Goal: Task Accomplishment & Management: Manage account settings

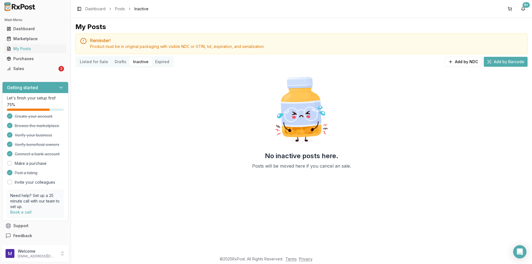
click at [22, 64] on ul "Dashboard Marketplace My Posts Purchases Sales 3" at bounding box center [35, 48] width 66 height 49
click at [22, 65] on link "Sales 3" at bounding box center [35, 69] width 62 height 10
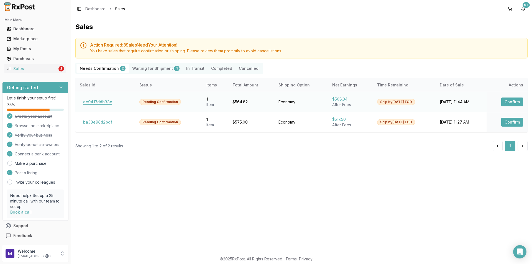
click at [102, 102] on button "ae9417ddb33c" at bounding box center [97, 102] width 35 height 9
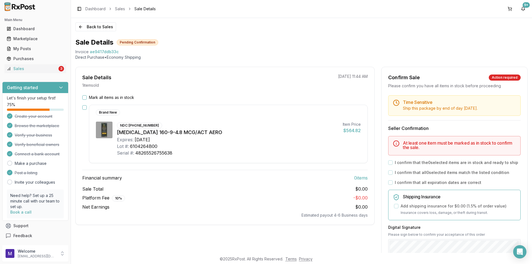
click at [86, 100] on button "Mark all items as in stock" at bounding box center [84, 97] width 4 height 4
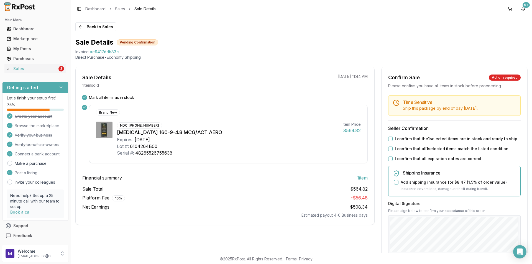
click at [83, 100] on button "Mark all items as in stock" at bounding box center [84, 97] width 4 height 4
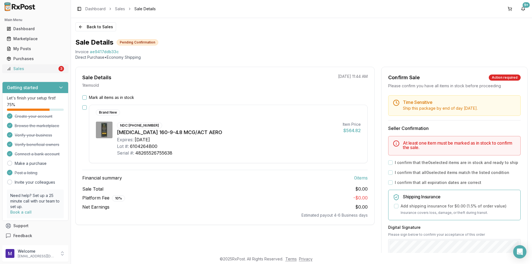
click at [15, 70] on div "Sales" at bounding box center [32, 69] width 51 height 6
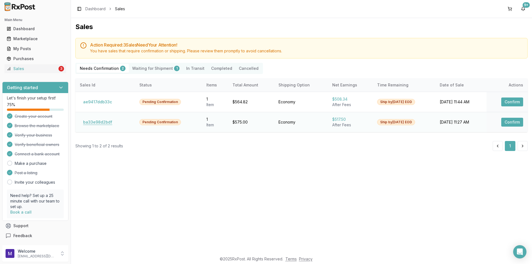
click at [86, 125] on button "ba33e98d2bdf" at bounding box center [98, 122] width 36 height 9
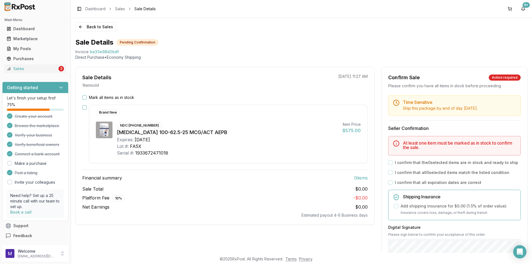
click at [84, 102] on div "Mark all items as in stock Brand New NDC: [PHONE_NUMBER] [MEDICAL_DATA] 100-62.…" at bounding box center [225, 156] width 299 height 123
click at [86, 95] on div "Sale Details 1 item sold [DATE] 11:27 AM Mark all items as in stock Brand New N…" at bounding box center [225, 146] width 300 height 158
click at [86, 98] on button "Mark all items as in stock" at bounding box center [84, 97] width 4 height 4
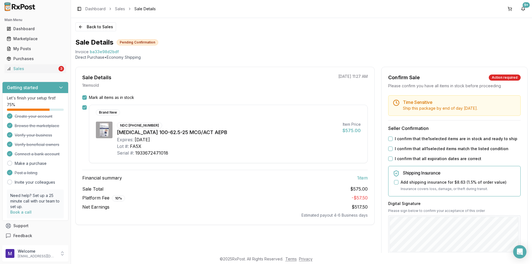
click at [393, 140] on div "I confirm that the 1 selected items are in stock and ready to ship" at bounding box center [455, 139] width 133 height 6
click at [390, 148] on button "I confirm that all 1 selected items match the listed condition" at bounding box center [391, 149] width 4 height 4
click at [389, 137] on button "I confirm that the 1 selected items are in stock and ready to ship" at bounding box center [391, 139] width 4 height 4
click at [389, 159] on button "I confirm that all expiration dates are correct" at bounding box center [391, 159] width 4 height 4
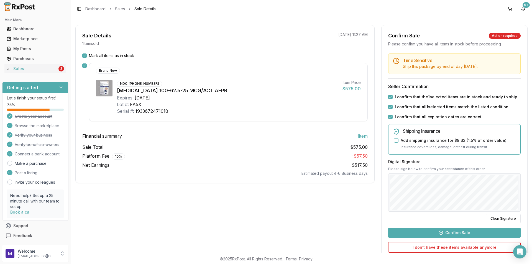
scroll to position [45, 0]
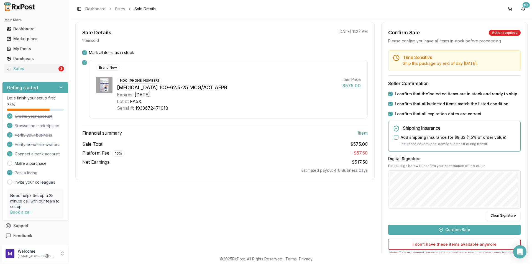
click at [434, 230] on button "Confirm Sale" at bounding box center [455, 230] width 133 height 10
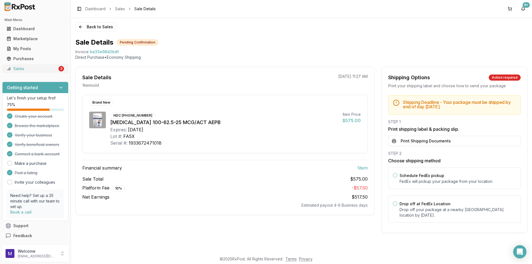
click at [31, 69] on div "Sales" at bounding box center [32, 69] width 51 height 6
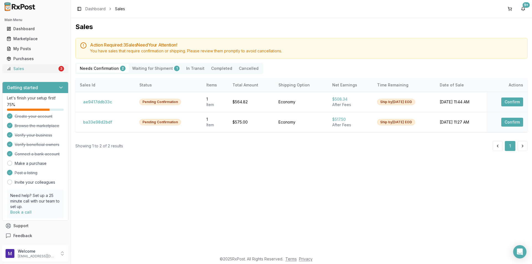
click at [18, 68] on div "Sales" at bounding box center [32, 69] width 51 height 6
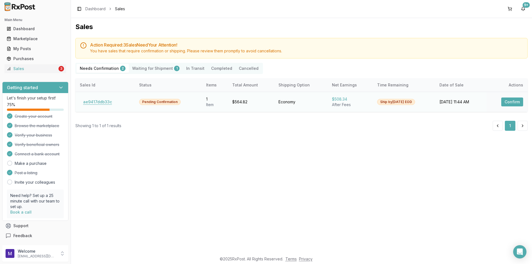
click at [100, 100] on button "ae9417ddb33c" at bounding box center [97, 102] width 35 height 9
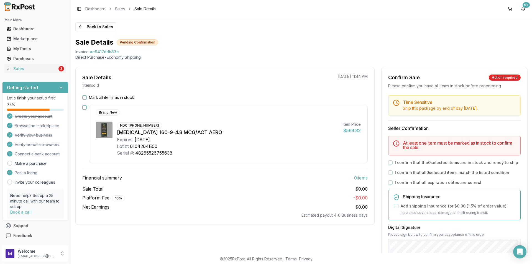
click at [85, 97] on button "Mark all items as in stock" at bounding box center [84, 97] width 4 height 4
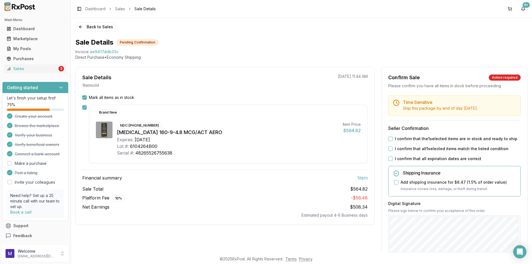
click at [390, 138] on button "I confirm that the 1 selected items are in stock and ready to ship" at bounding box center [391, 139] width 4 height 4
click at [389, 150] on button "I confirm that all 1 selected items match the listed condition" at bounding box center [391, 149] width 4 height 4
click at [392, 161] on div "I confirm that all expiration dates are correct" at bounding box center [455, 159] width 133 height 6
click at [392, 160] on div "I confirm that all expiration dates are correct" at bounding box center [455, 159] width 133 height 6
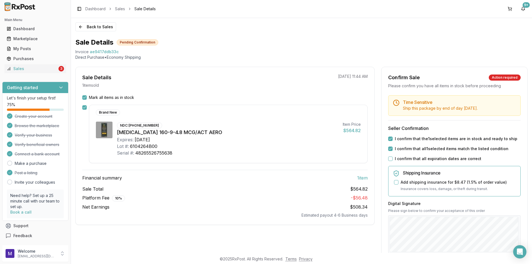
click at [390, 159] on button "I confirm that all expiration dates are correct" at bounding box center [391, 159] width 4 height 4
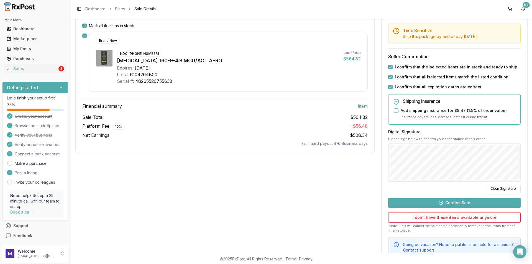
scroll to position [72, 0]
click at [446, 202] on button "Confirm Sale" at bounding box center [455, 203] width 133 height 10
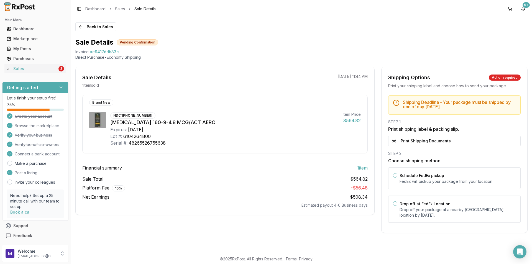
scroll to position [0, 0]
click at [23, 69] on div "Sales" at bounding box center [32, 69] width 51 height 6
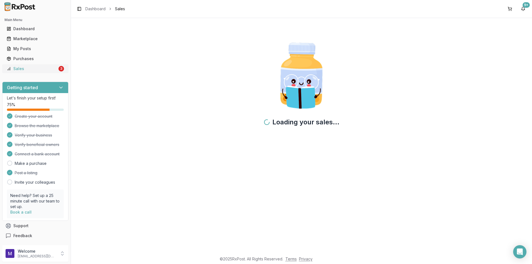
click at [23, 69] on div "Sales" at bounding box center [32, 69] width 51 height 6
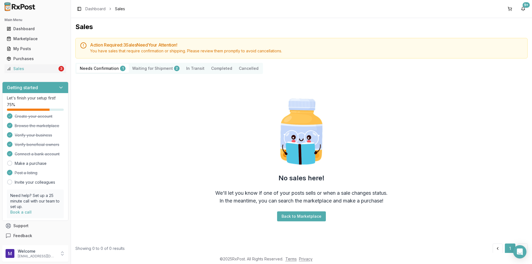
click at [141, 71] on Shipment "Waiting for Shipment 2" at bounding box center [156, 68] width 54 height 9
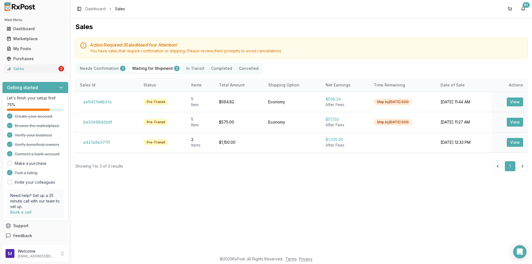
click at [141, 68] on Shipment "Waiting for Shipment 2" at bounding box center [156, 68] width 54 height 9
click at [98, 71] on Confirmation "Needs Confirmation 1" at bounding box center [103, 68] width 52 height 9
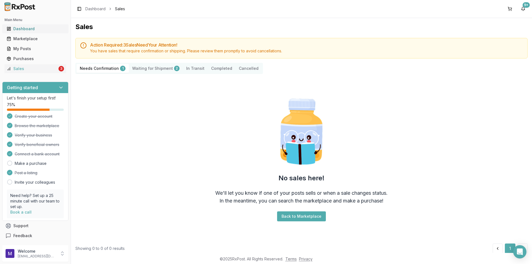
click at [32, 31] on div "Dashboard" at bounding box center [35, 29] width 57 height 6
